Goal: Task Accomplishment & Management: Manage account settings

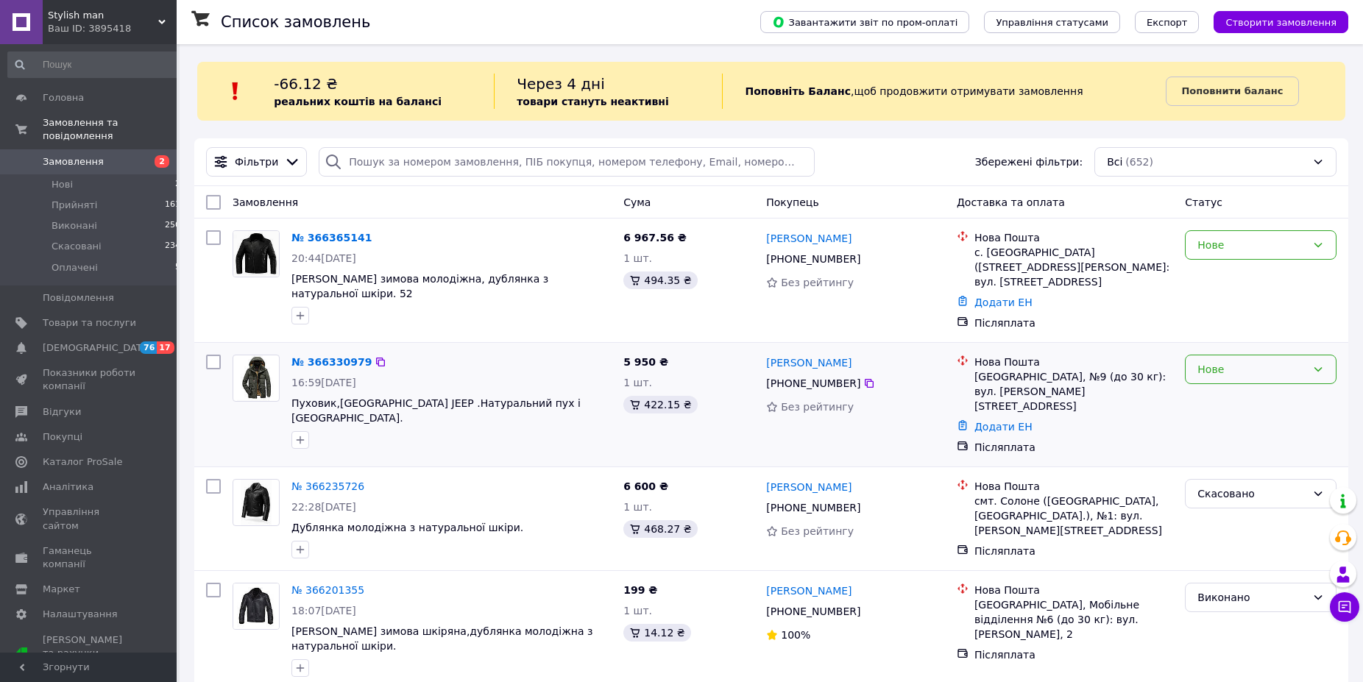
click at [1210, 361] on div "Нове" at bounding box center [1252, 369] width 109 height 16
click at [1233, 437] on li "Скасовано" at bounding box center [1261, 440] width 150 height 27
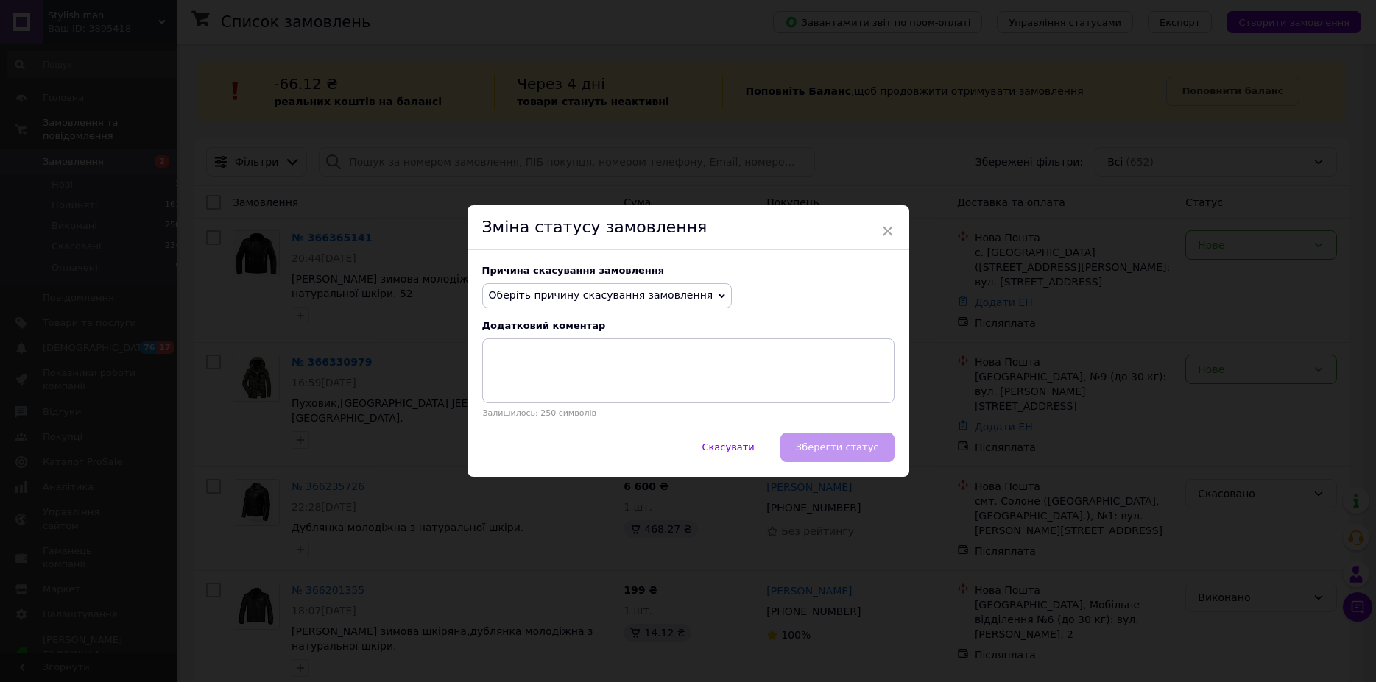
click at [615, 291] on span "Оберіть причину скасування замовлення" at bounding box center [601, 295] width 225 height 12
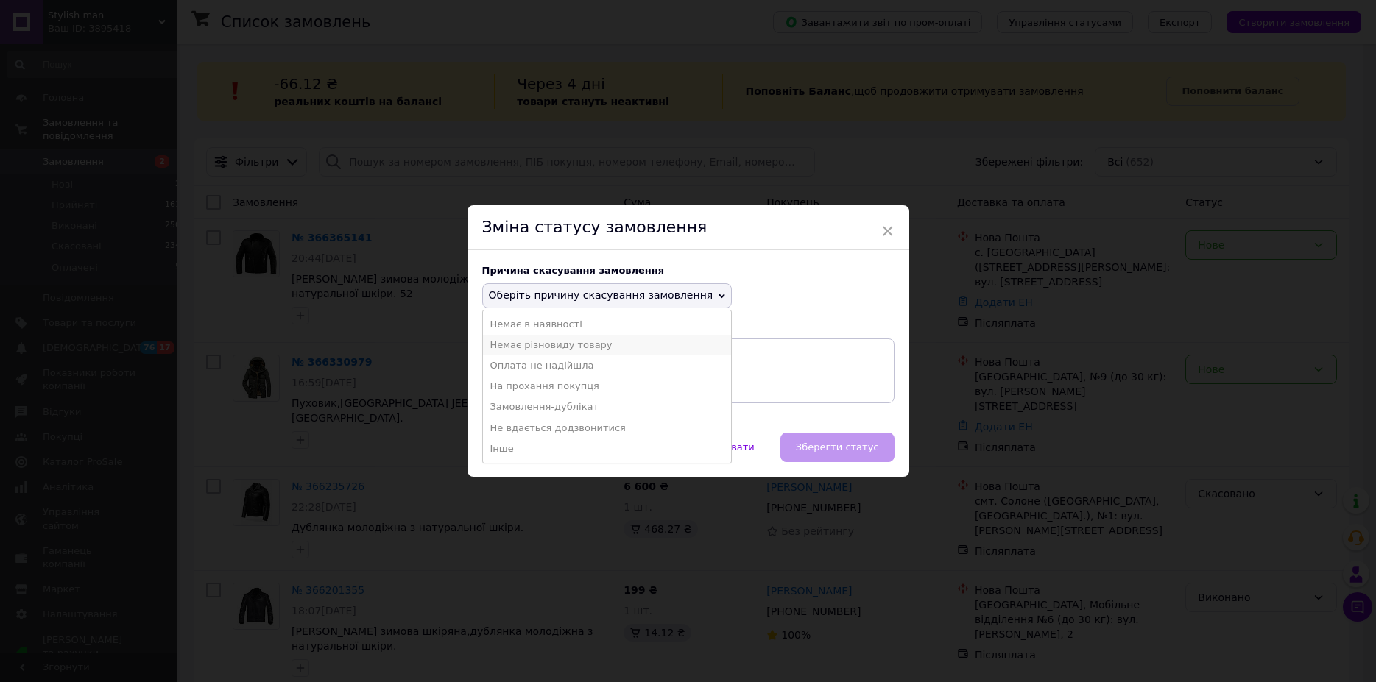
click at [551, 349] on li "Немає різновиду товару" at bounding box center [607, 345] width 249 height 21
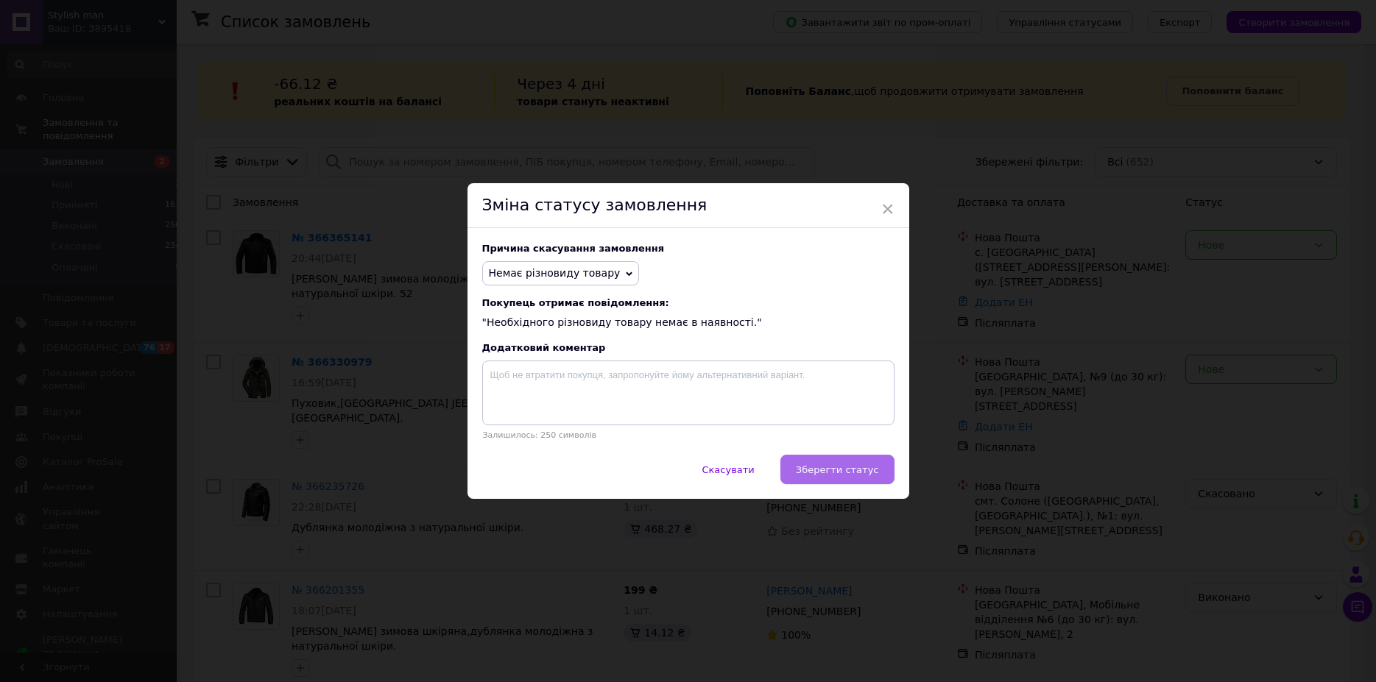
click at [846, 471] on span "Зберегти статус" at bounding box center [837, 470] width 83 height 11
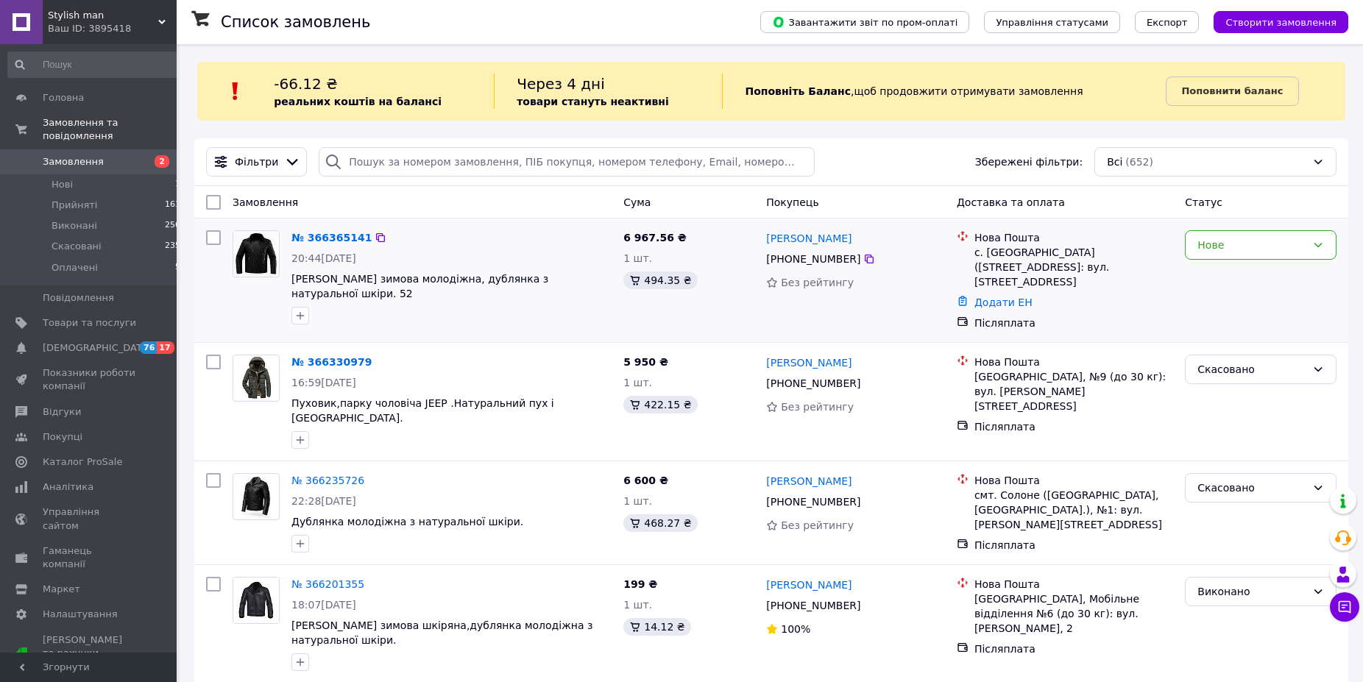
click at [255, 247] on img at bounding box center [256, 254] width 46 height 46
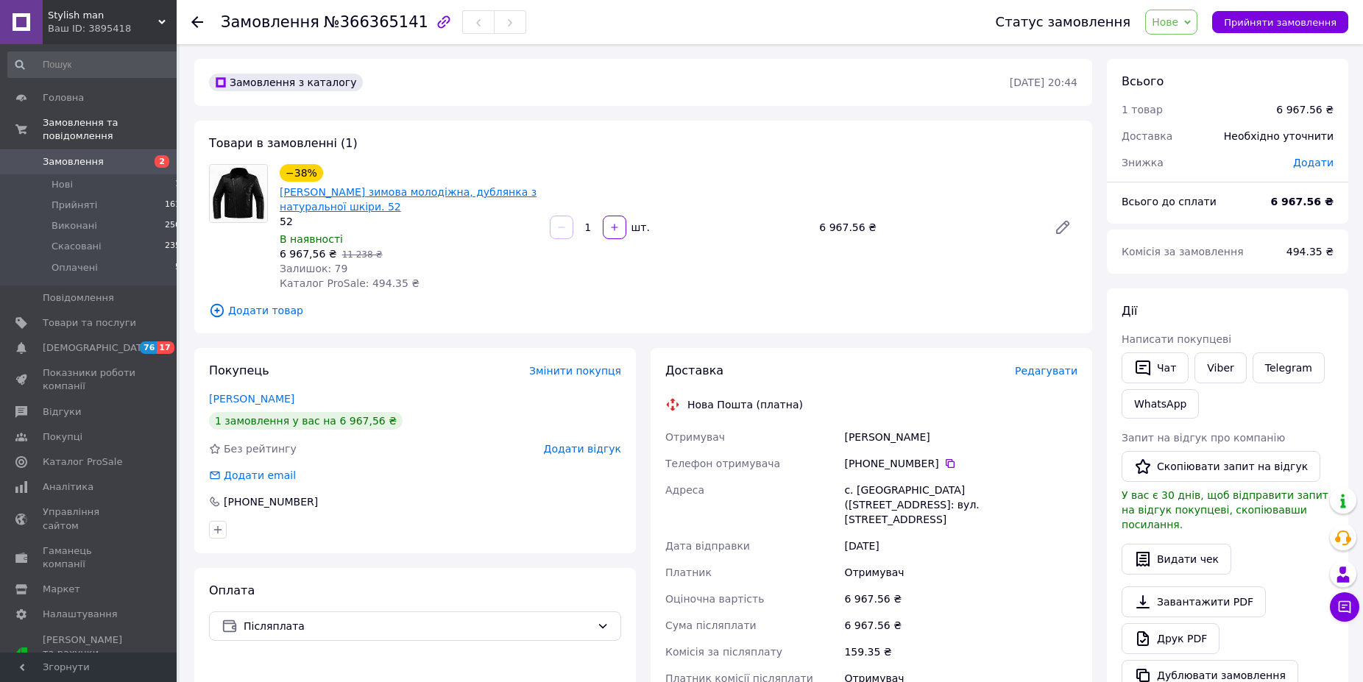
click at [332, 194] on link "[PERSON_NAME] зимова молодіжна, дублянка з натуральної шкіри. 52" at bounding box center [408, 199] width 257 height 27
click at [58, 155] on span "Замовлення" at bounding box center [73, 161] width 61 height 13
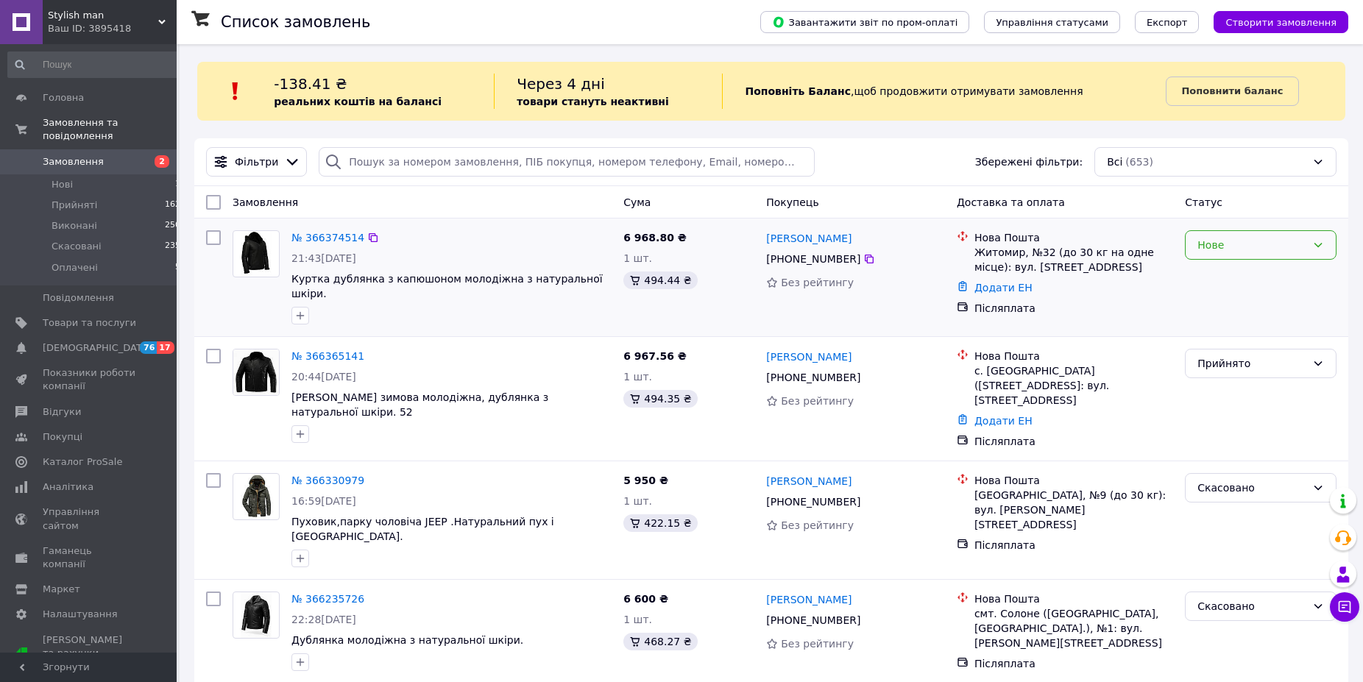
click at [1241, 241] on div "Нове" at bounding box center [1252, 245] width 109 height 16
click at [1222, 281] on li "Прийнято" at bounding box center [1261, 277] width 150 height 27
click at [72, 317] on span "Товари та послуги" at bounding box center [89, 323] width 93 height 13
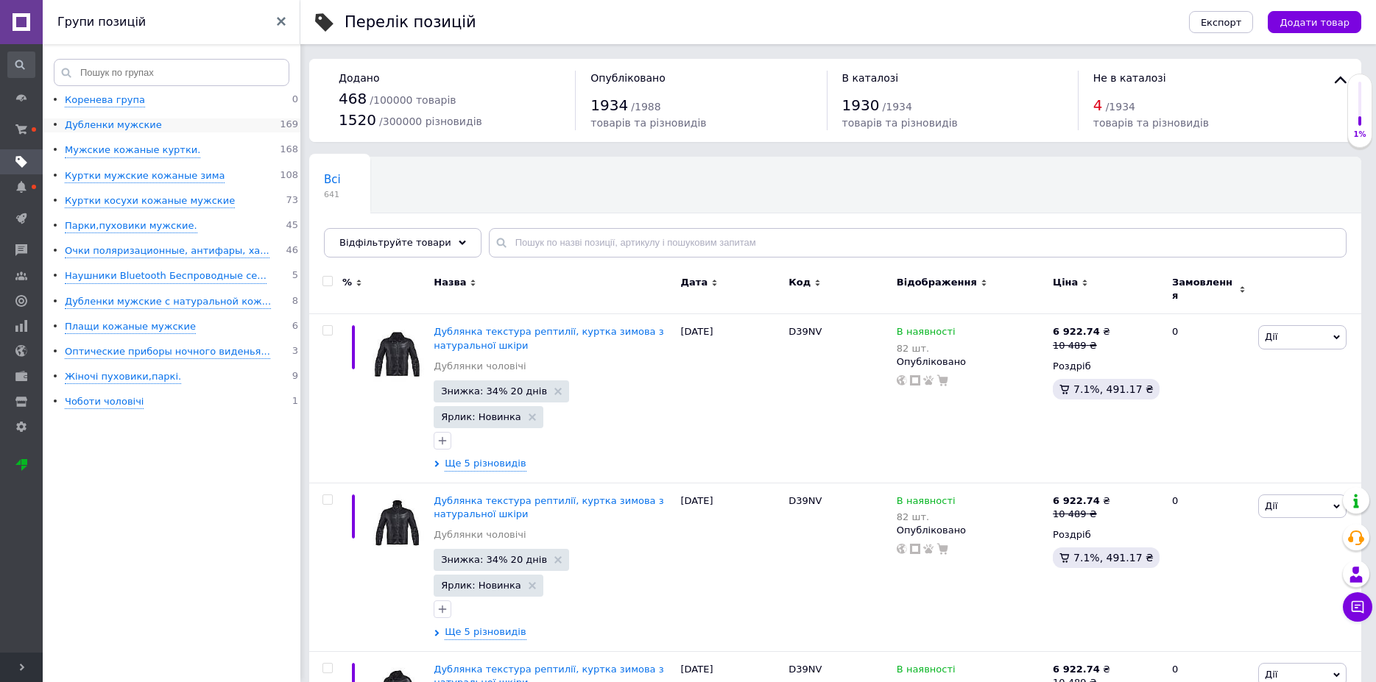
click at [121, 126] on div "Дубленки мужские" at bounding box center [113, 126] width 97 height 14
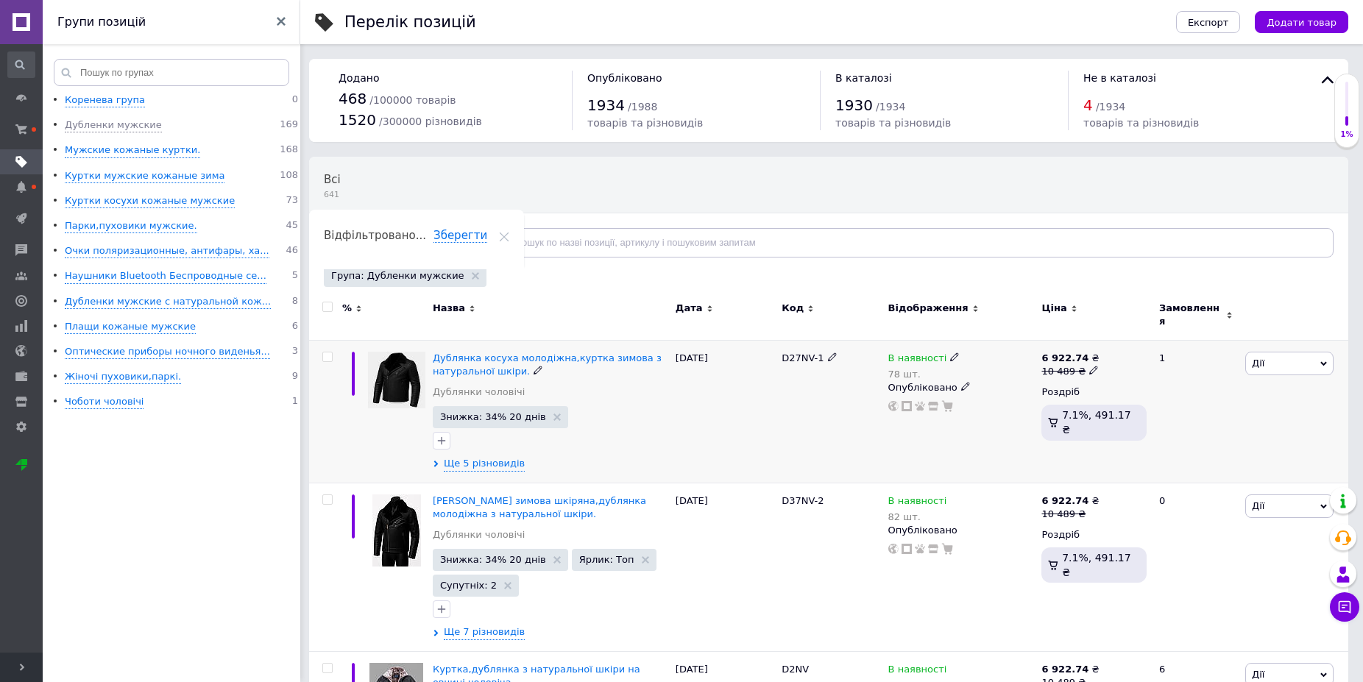
click at [1294, 353] on span "Дії" at bounding box center [1290, 364] width 88 height 24
click at [1192, 443] on li "Знижка" at bounding box center [1235, 453] width 195 height 21
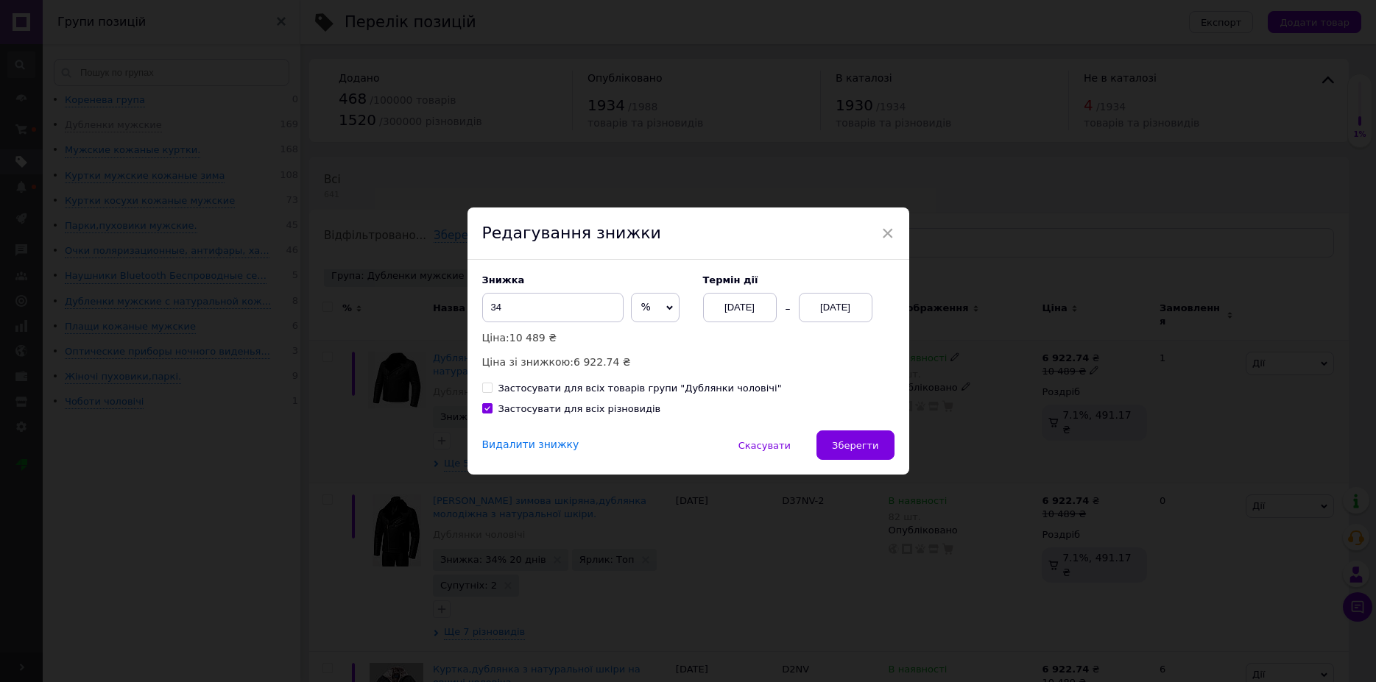
click at [515, 446] on div "Видалити знижку" at bounding box center [530, 445] width 97 height 15
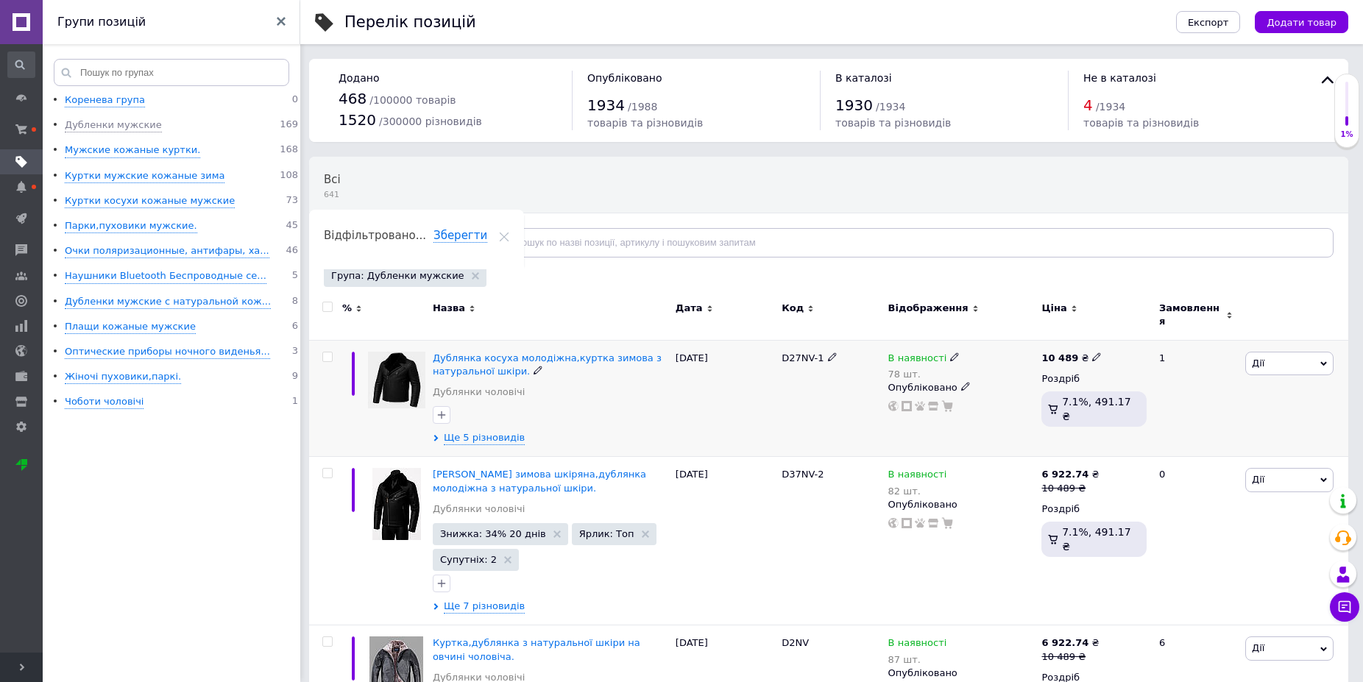
click at [1093, 353] on icon at bounding box center [1097, 357] width 9 height 9
drag, startPoint x: 1186, startPoint y: 329, endPoint x: 898, endPoint y: 356, distance: 289.1
click at [1107, 356] on input "10489" at bounding box center [1163, 340] width 112 height 29
type input "199"
click at [926, 288] on div "Група: Дубленки мужские" at bounding box center [827, 278] width 1014 height 26
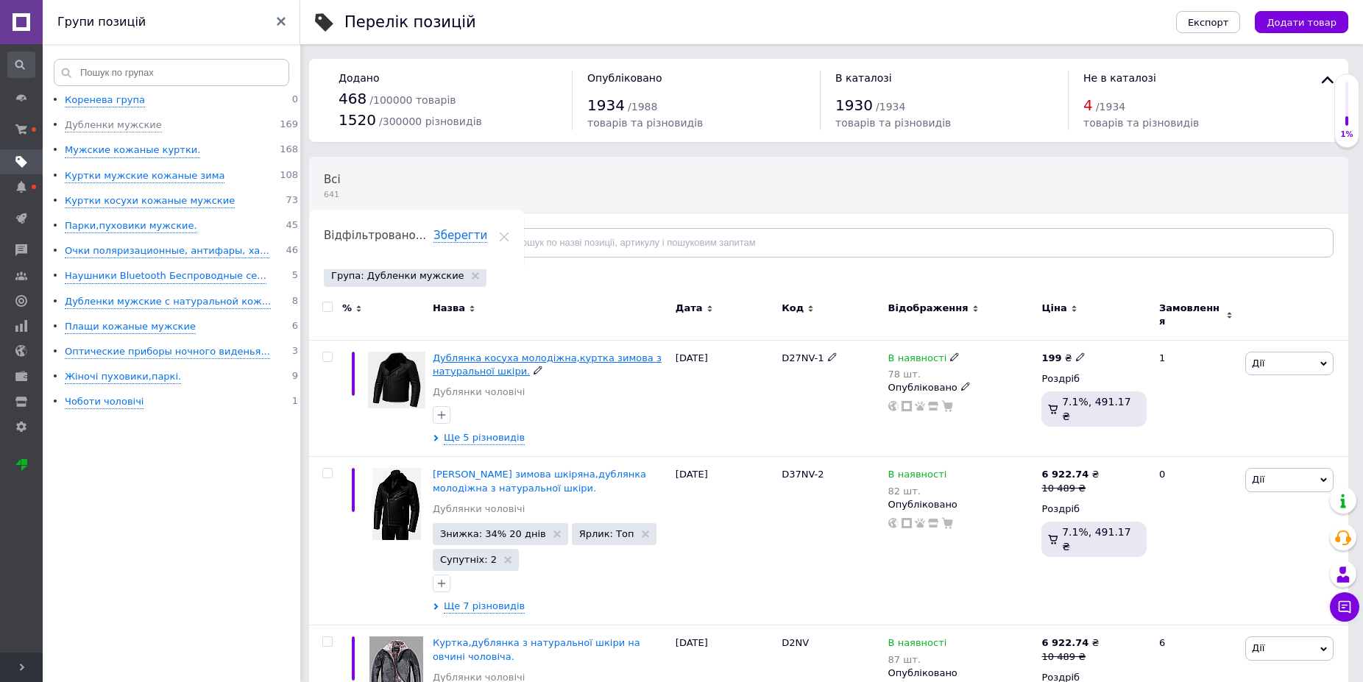
click at [470, 353] on span "Дублянка косуха молодіжна,куртка зимова з натуральної шкіри." at bounding box center [547, 365] width 229 height 24
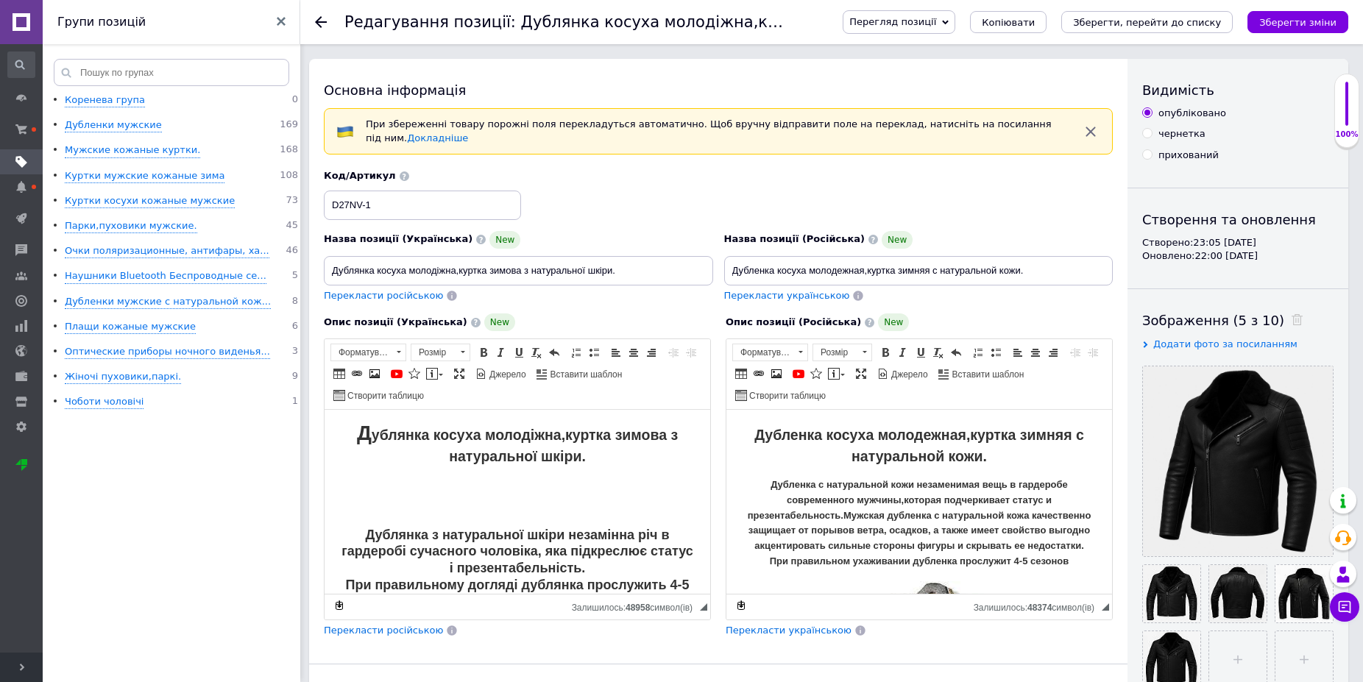
click at [956, 18] on span "Перегляд позиції" at bounding box center [899, 22] width 113 height 24
click at [964, 74] on li "Зберегти та переглянути на маркетплейсі" at bounding box center [959, 70] width 230 height 21
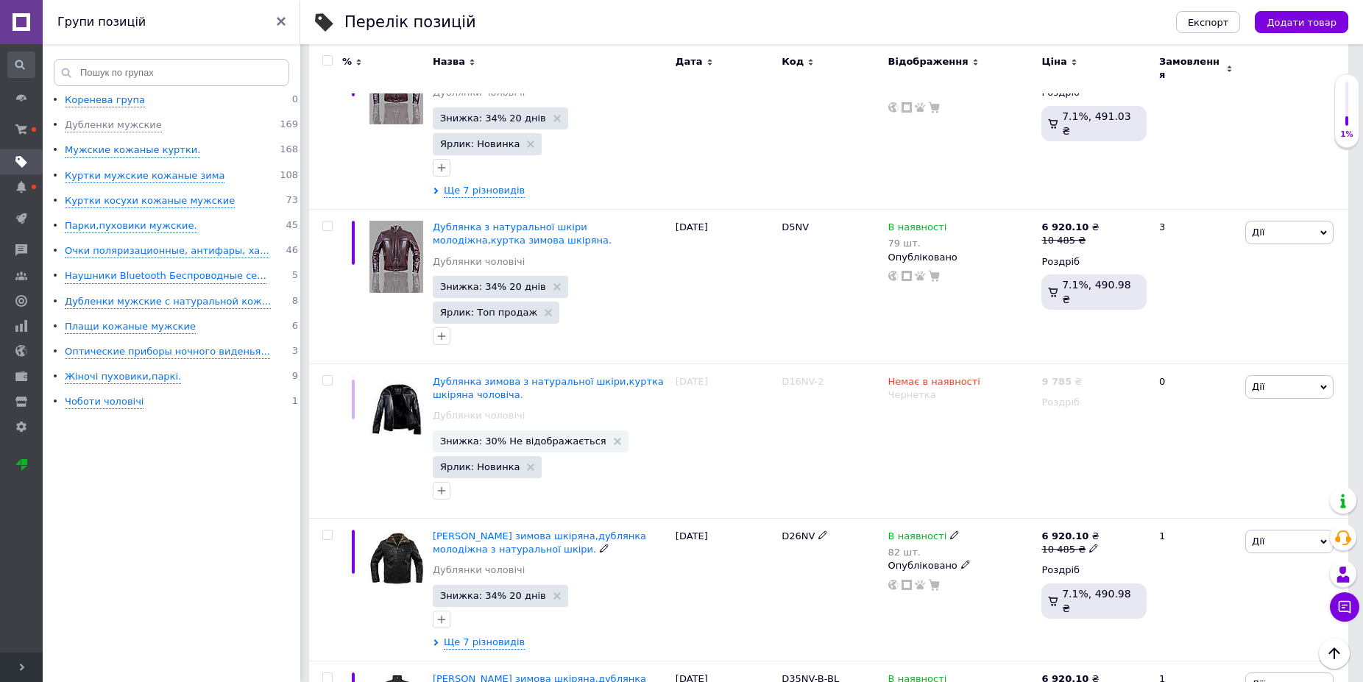
scroll to position [2403, 0]
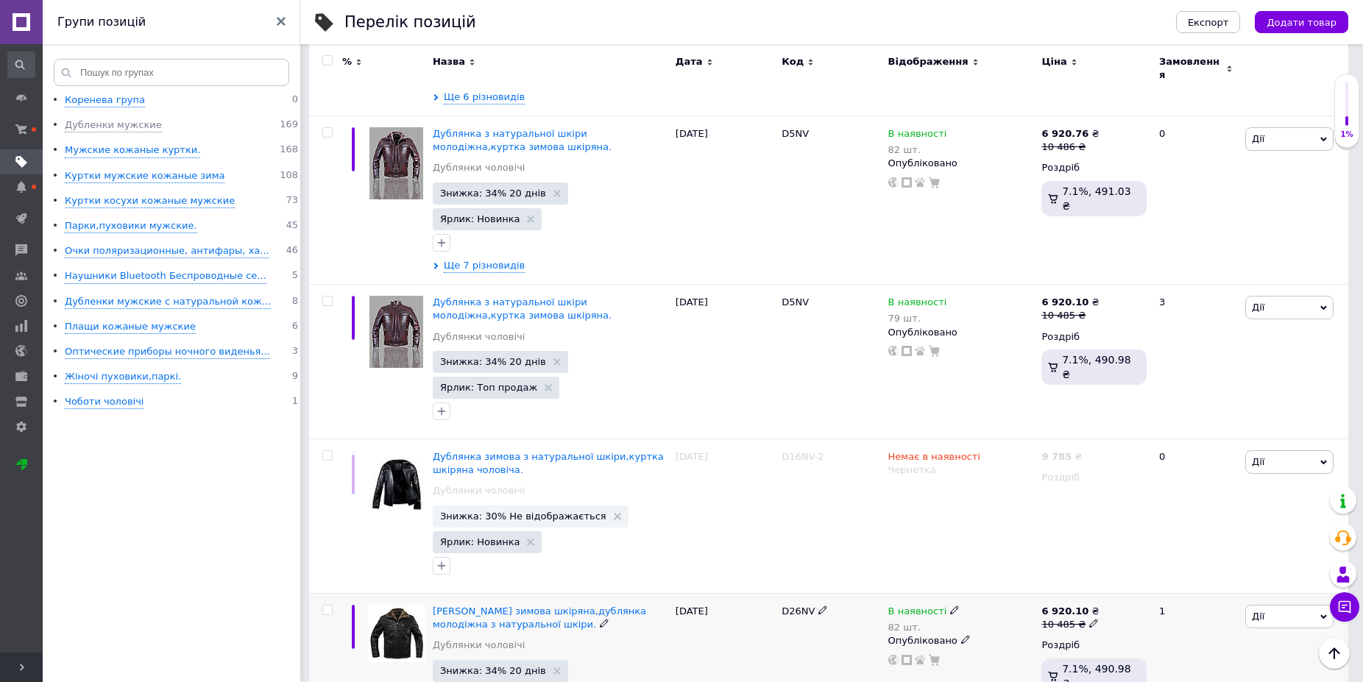
drag, startPoint x: 810, startPoint y: 447, endPoint x: 777, endPoint y: 441, distance: 33.6
click at [777, 594] on div "Куртка зимова шкіряна,дублянка молодіжна з натуральної шкіри. Дублянки чоловічі…" at bounding box center [829, 665] width 1040 height 143
copy div "D26NV"
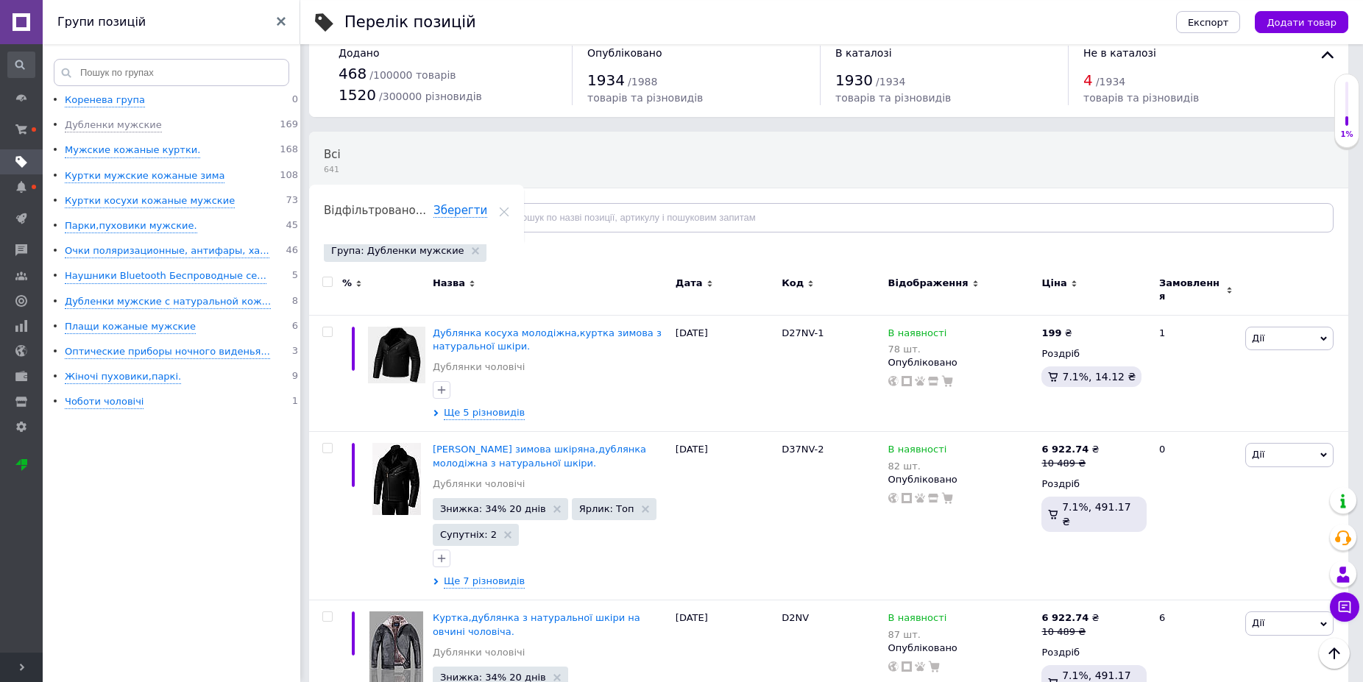
scroll to position [0, 0]
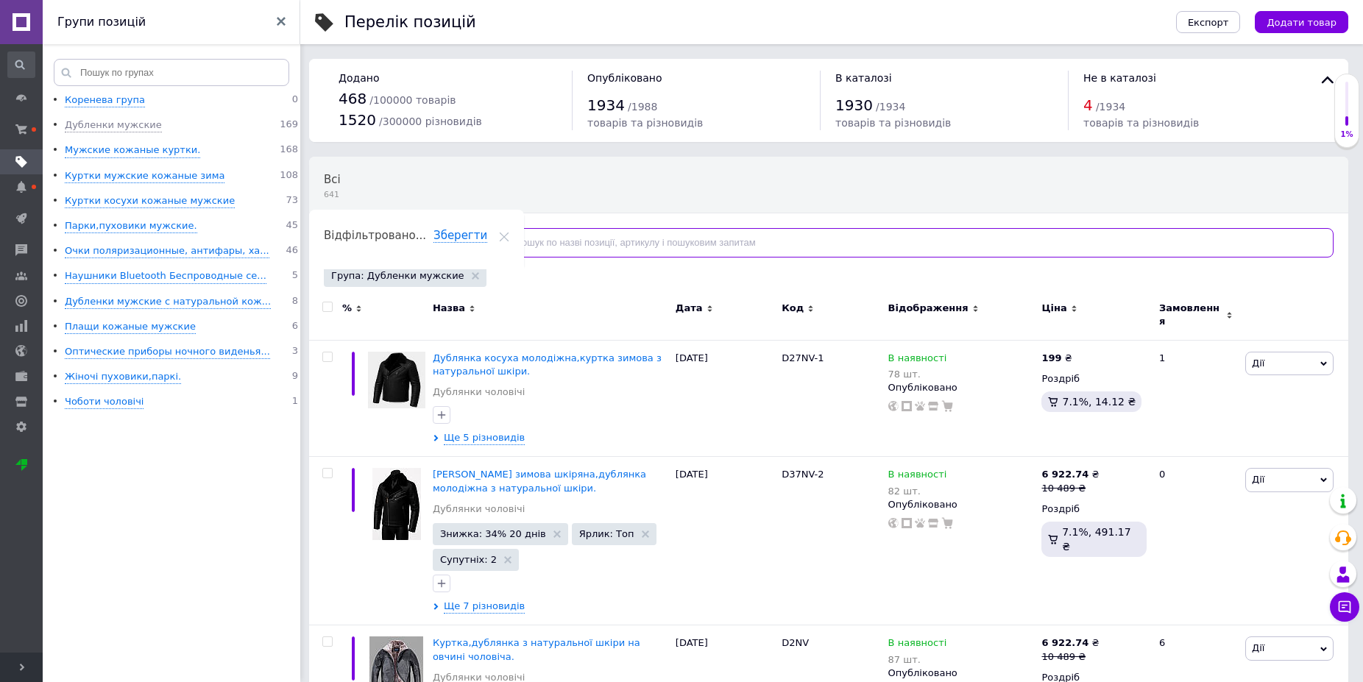
click at [543, 247] on input "text" at bounding box center [911, 242] width 845 height 29
paste input "D26NV"
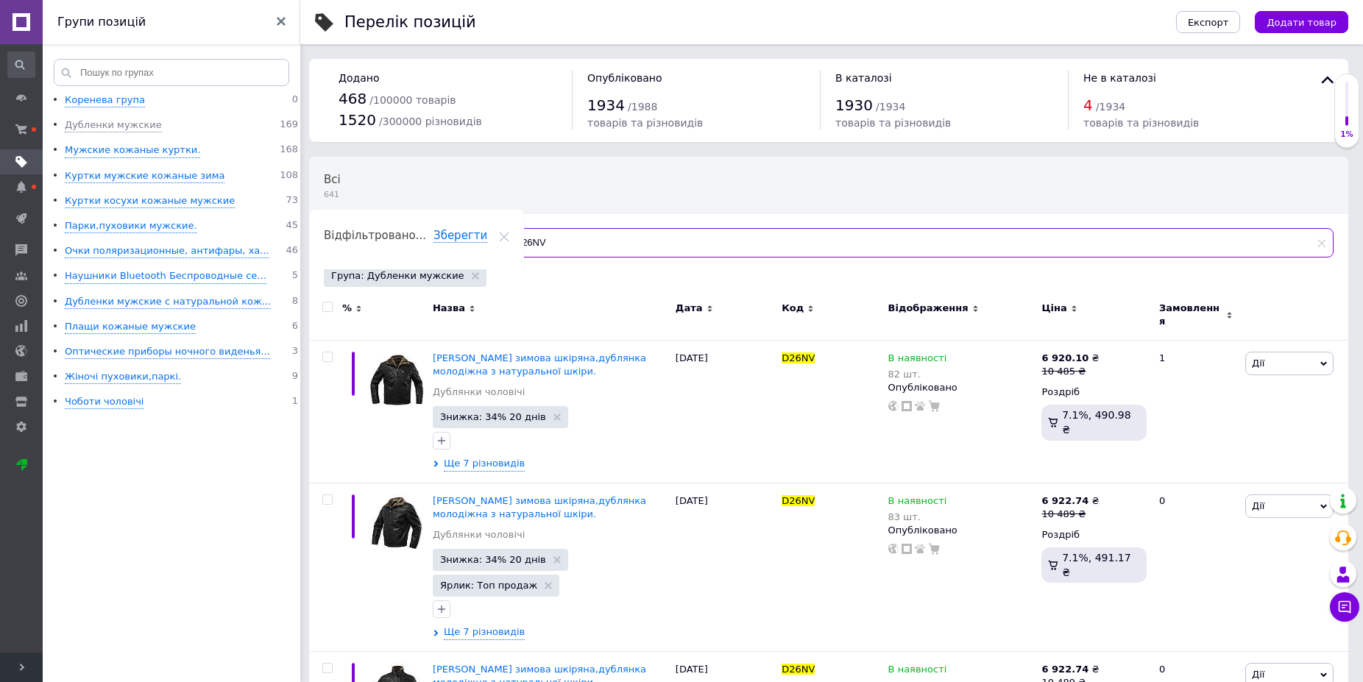
drag, startPoint x: 518, startPoint y: 239, endPoint x: 504, endPoint y: 240, distance: 13.3
click at [504, 240] on input "D26NV" at bounding box center [911, 242] width 845 height 29
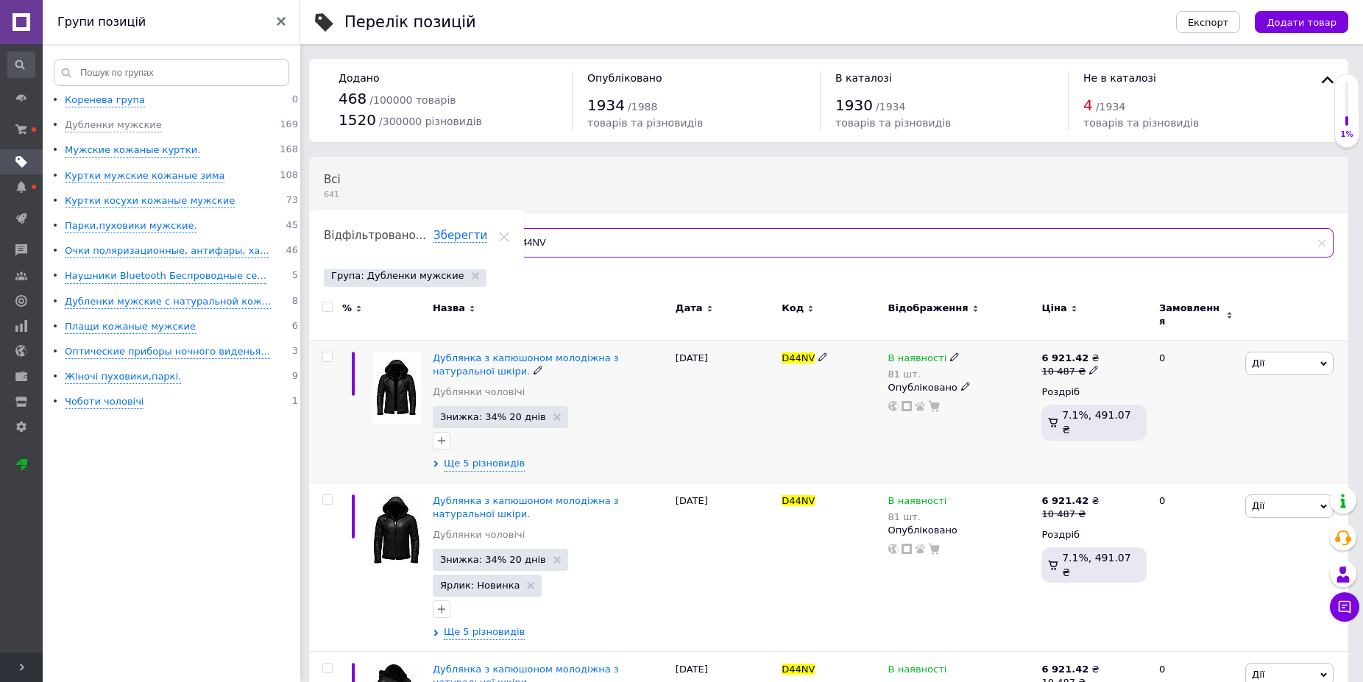
type input "D44NV"
click at [1292, 352] on span "Дії" at bounding box center [1290, 364] width 88 height 24
click at [1198, 444] on li "Знижка" at bounding box center [1235, 453] width 195 height 21
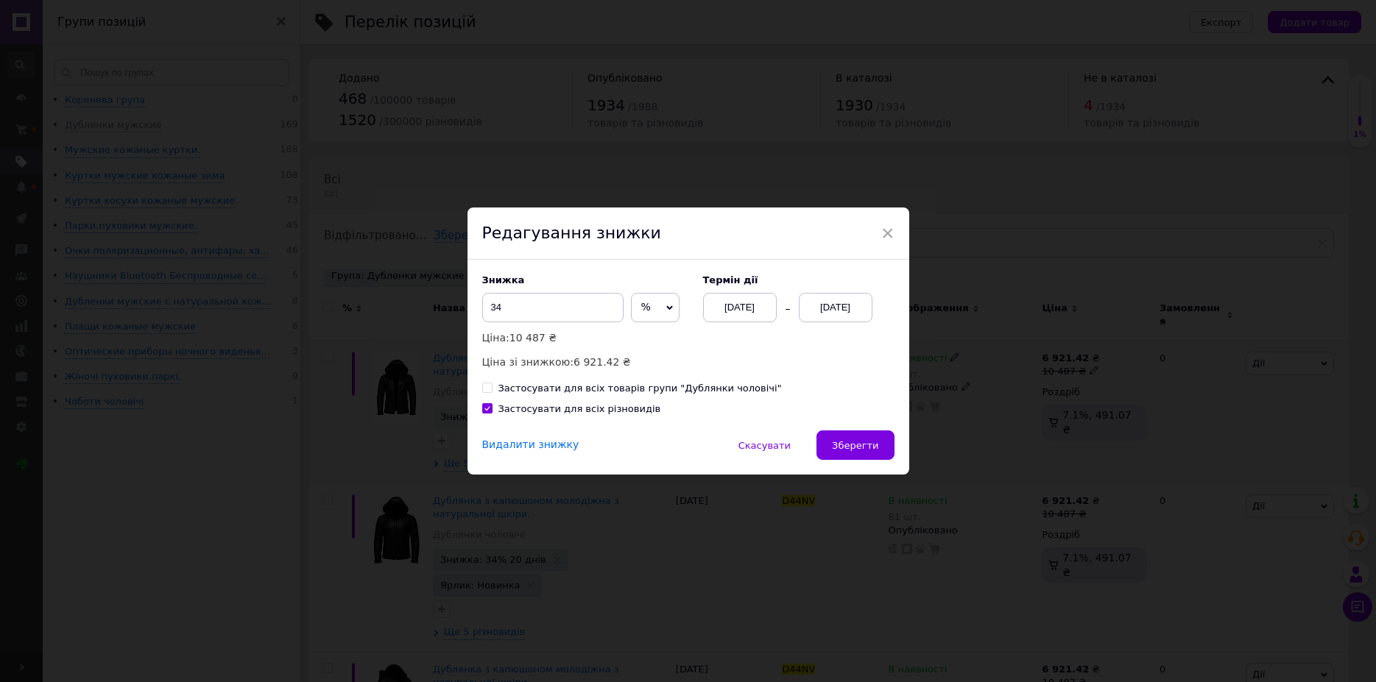
click at [515, 447] on div "Видалити знижку" at bounding box center [530, 445] width 97 height 15
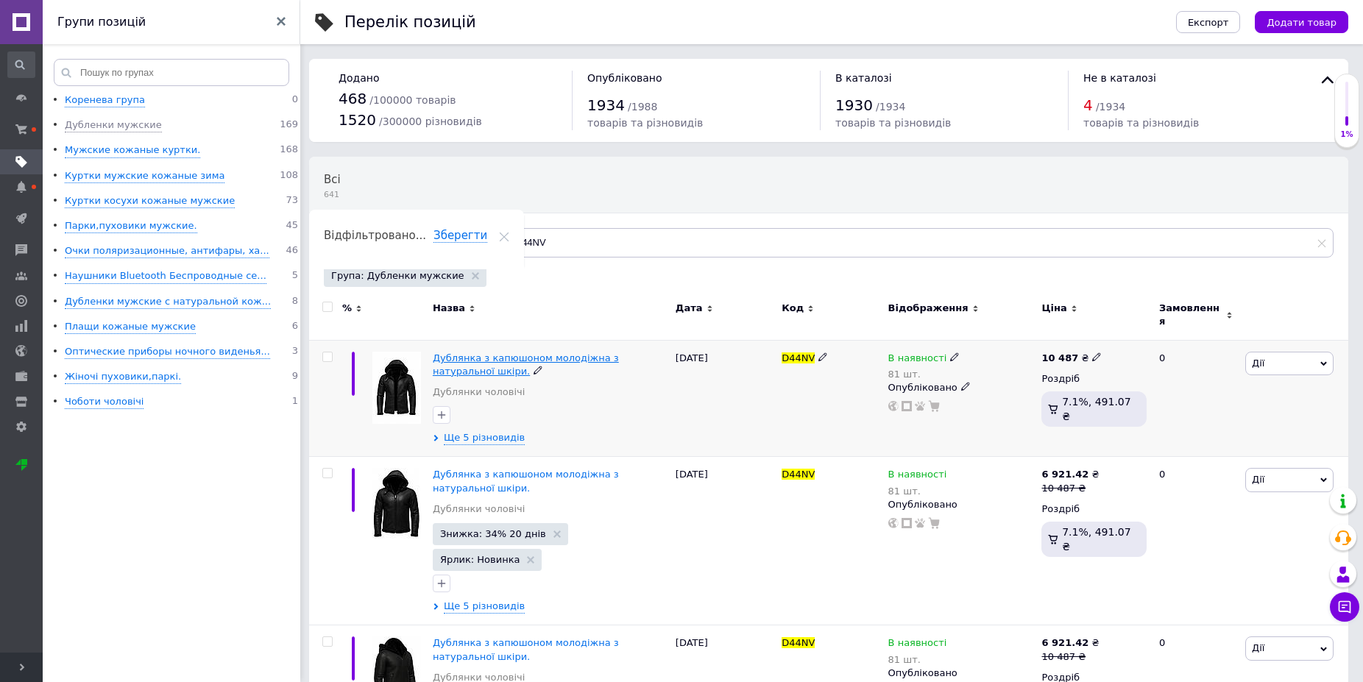
click at [471, 353] on span "Дублянка з капюшоном молодіжна з натуральної шкіри." at bounding box center [526, 365] width 186 height 24
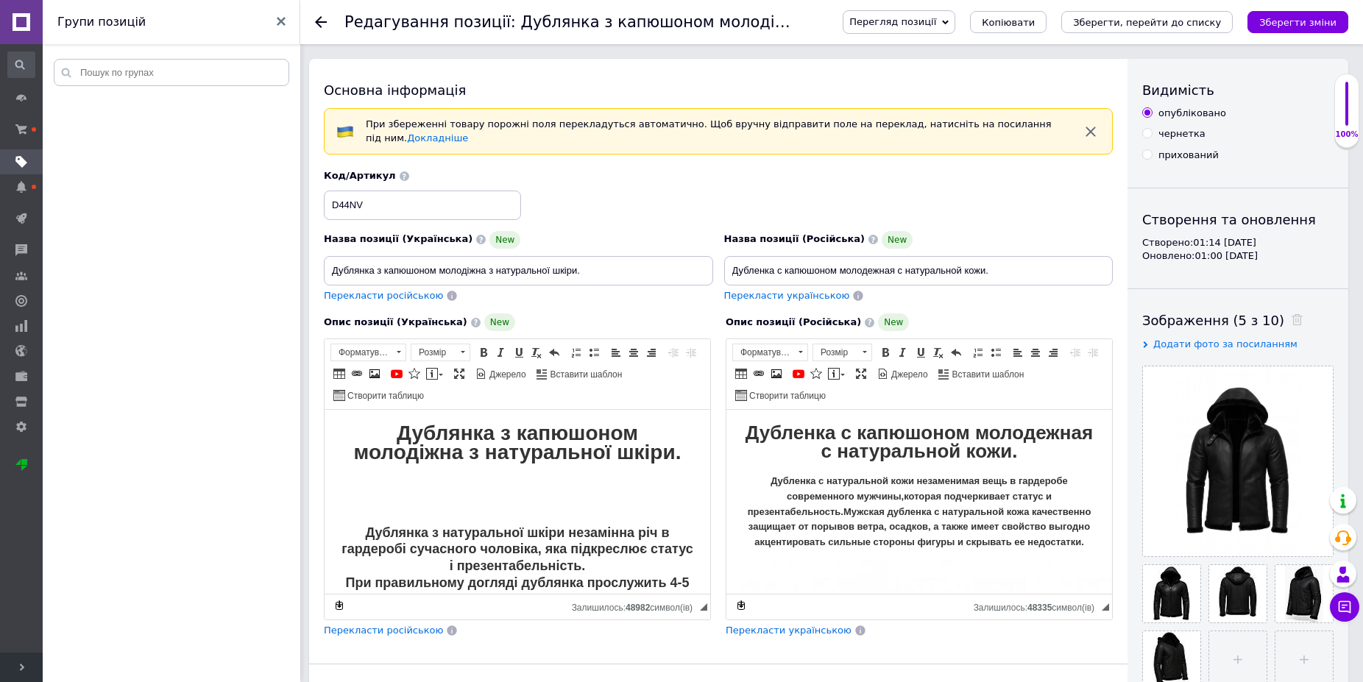
click at [956, 17] on span "Перегляд позиції" at bounding box center [899, 22] width 113 height 24
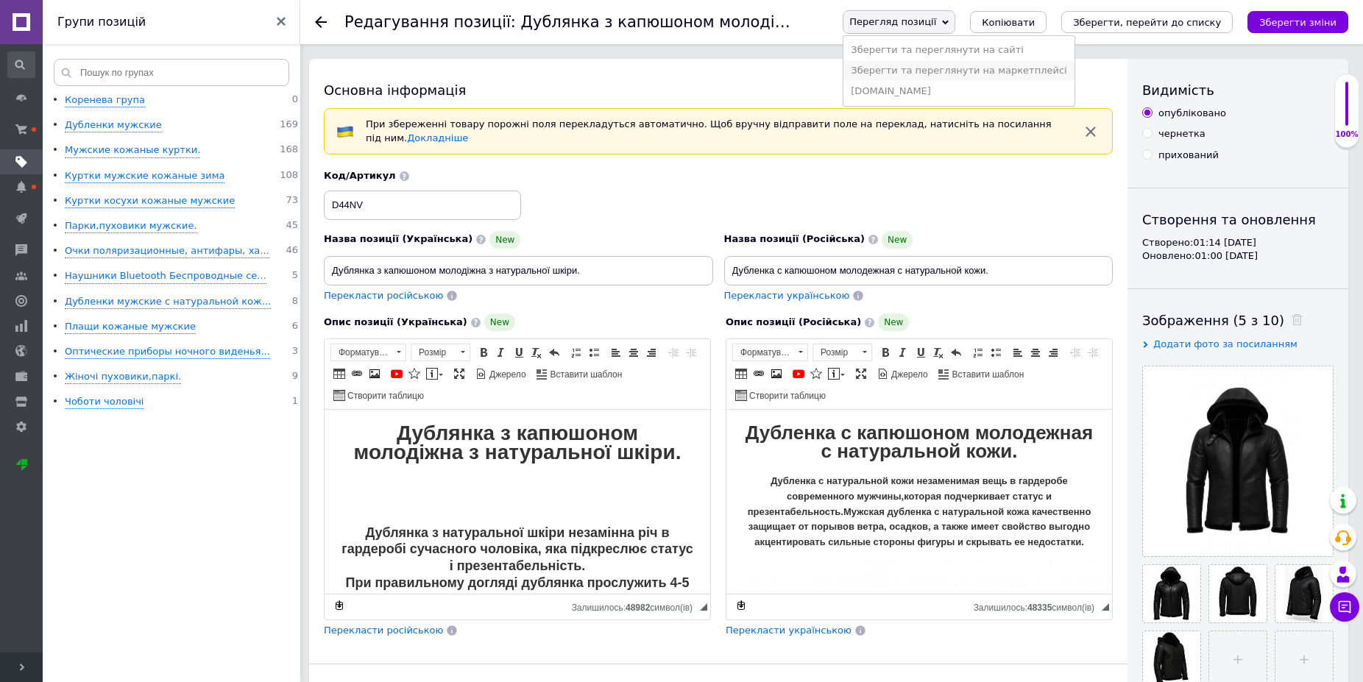
click at [975, 73] on li "Зберегти та переглянути на маркетплейсі" at bounding box center [959, 70] width 230 height 21
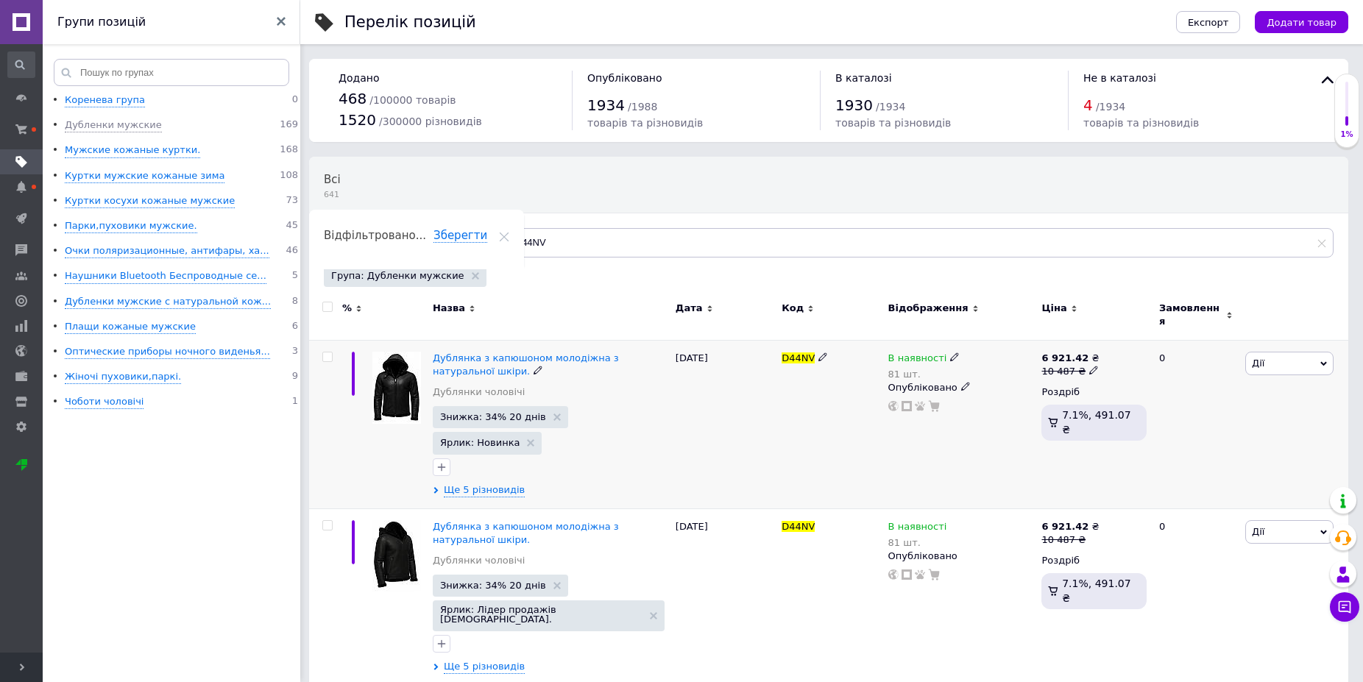
scroll to position [261, 0]
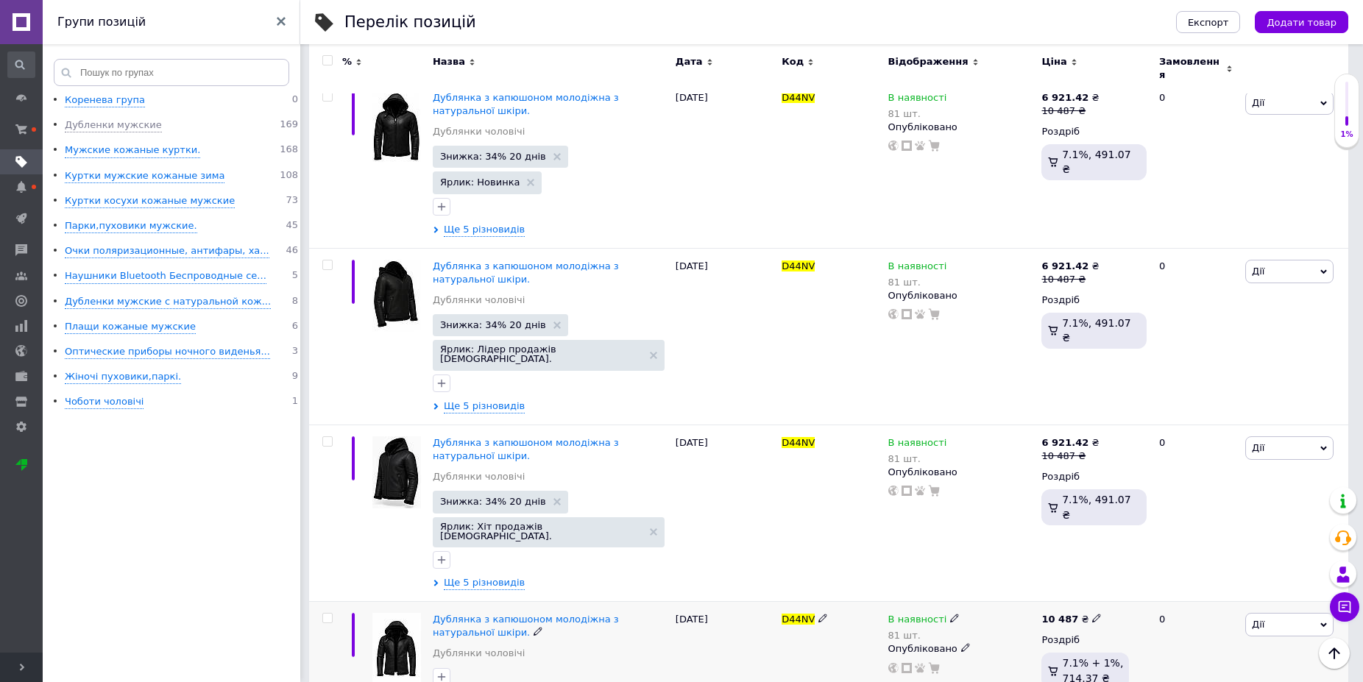
click at [1093, 614] on icon at bounding box center [1097, 618] width 9 height 9
drag, startPoint x: 1168, startPoint y: 554, endPoint x: 830, endPoint y: 557, distance: 337.9
click at [1107, 588] on input "10487" at bounding box center [1163, 602] width 112 height 29
type input "199"
click at [1036, 510] on div "В наявності 81 шт. Опубліковано" at bounding box center [962, 513] width 154 height 177
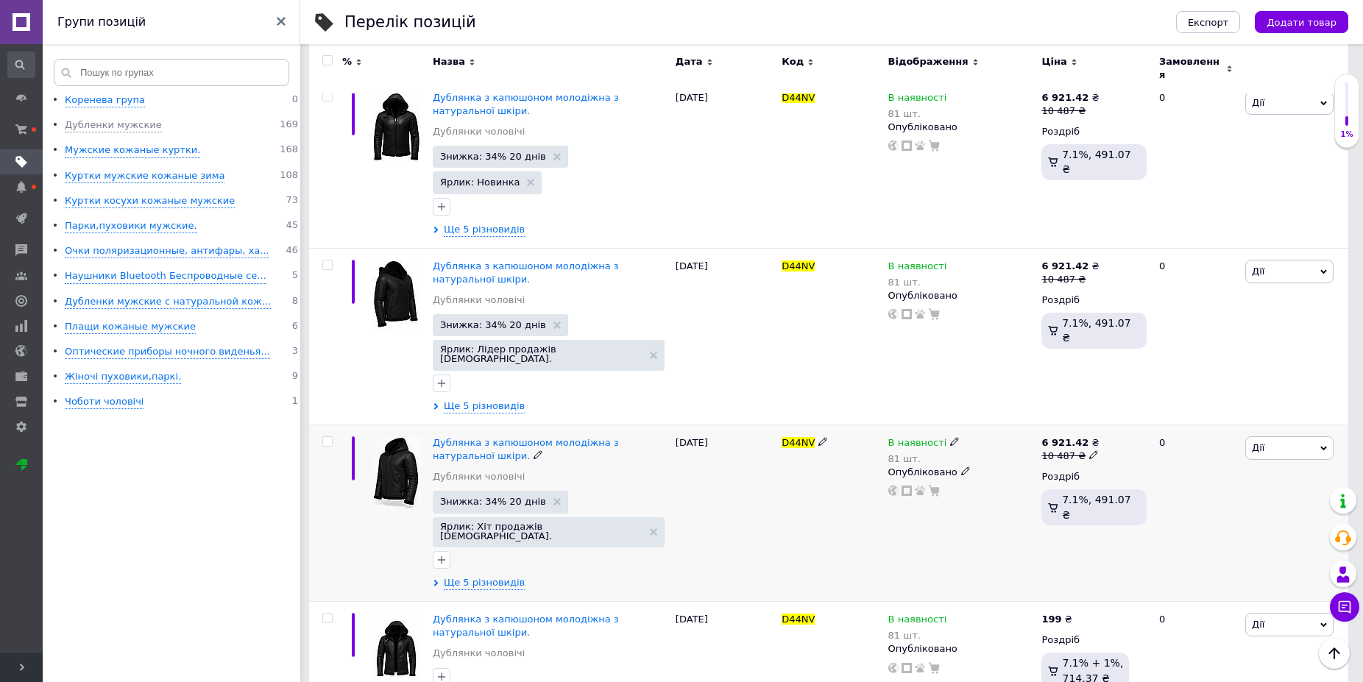
scroll to position [260, 0]
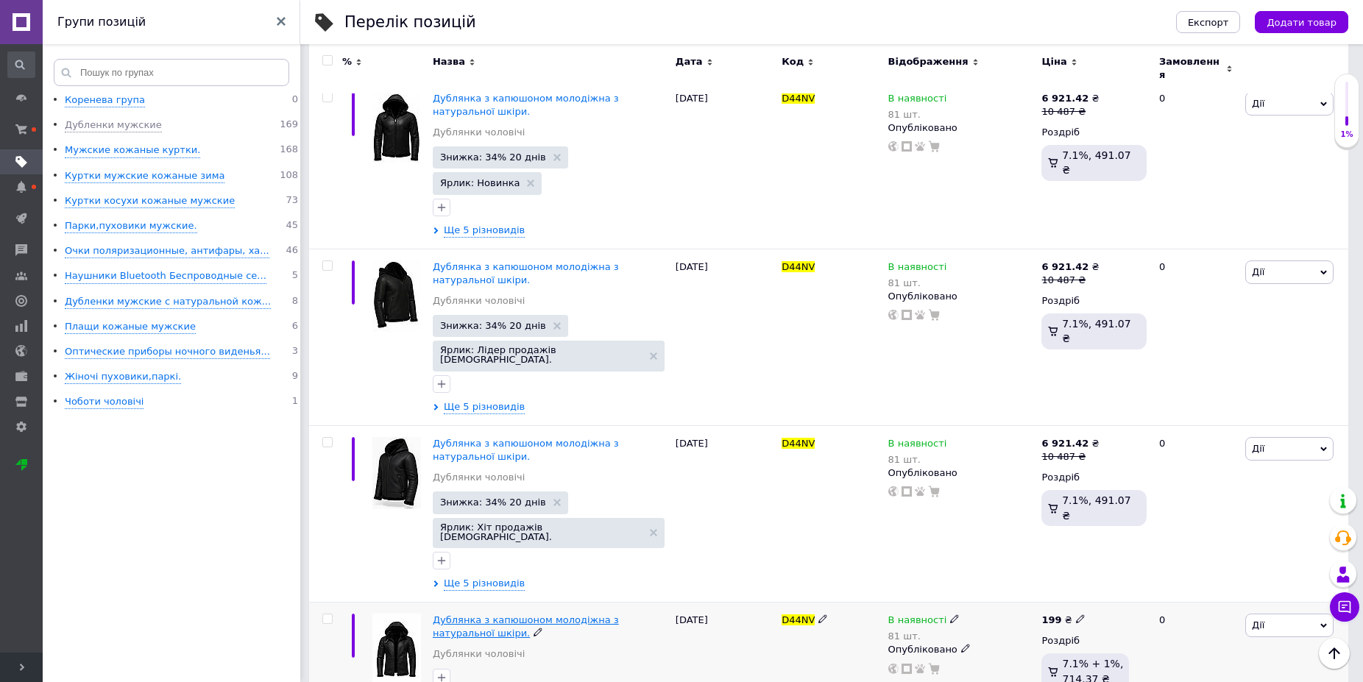
click at [465, 615] on span "Дублянка з капюшоном молодіжна з натуральної шкіри." at bounding box center [526, 627] width 186 height 24
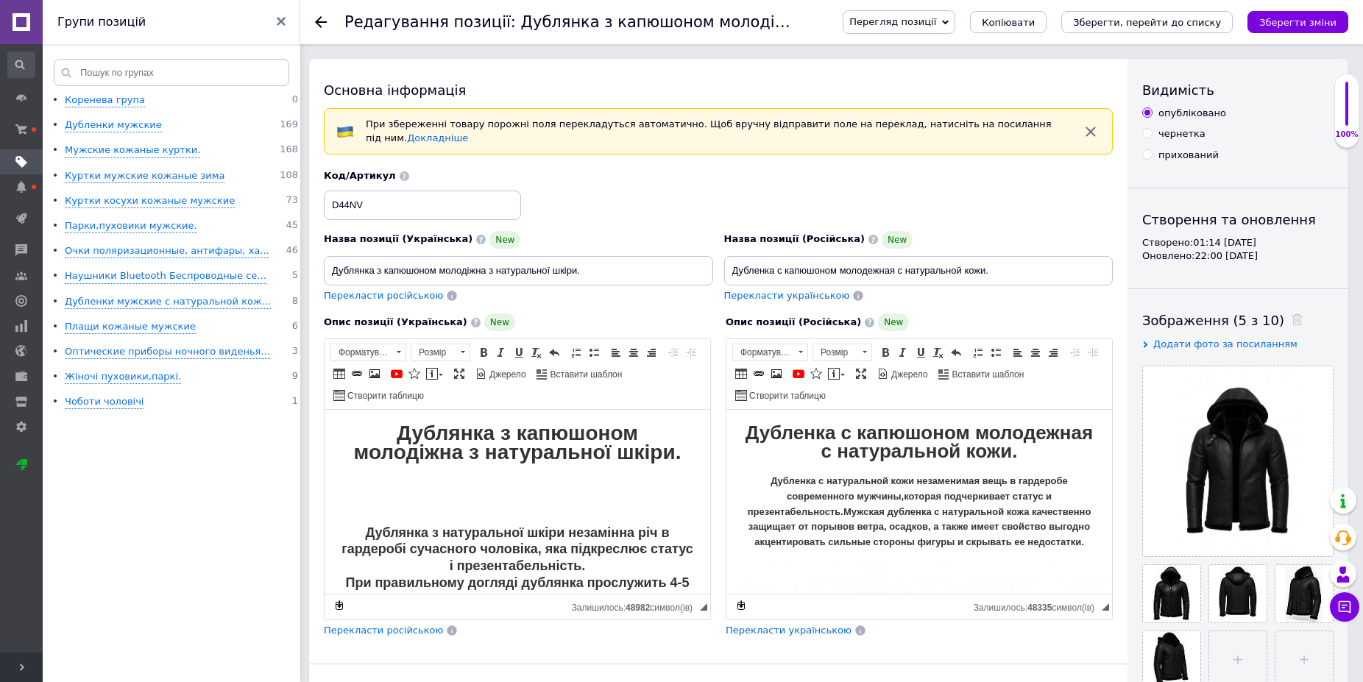
click at [956, 14] on span "Перегляд позиції" at bounding box center [899, 22] width 113 height 24
click at [967, 71] on li "Зберегти та переглянути на маркетплейсі" at bounding box center [959, 70] width 230 height 21
